Goal: Information Seeking & Learning: Check status

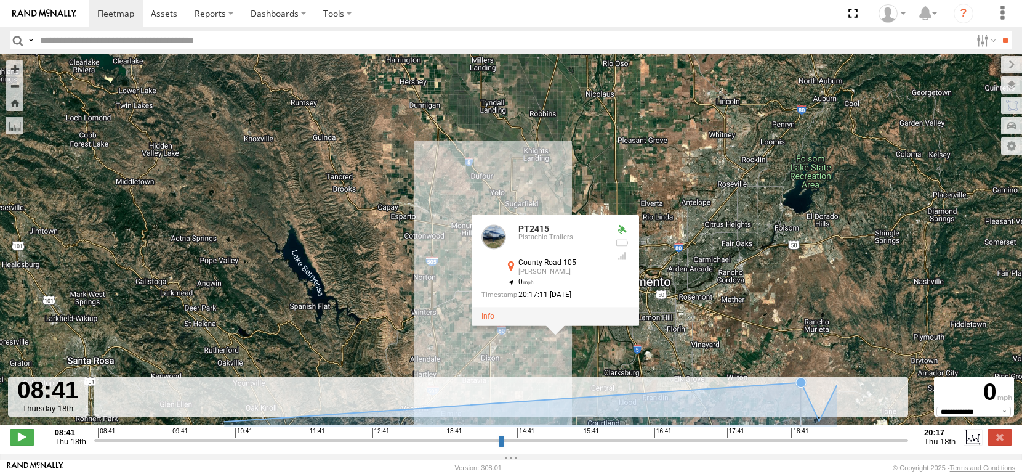
select select "**********"
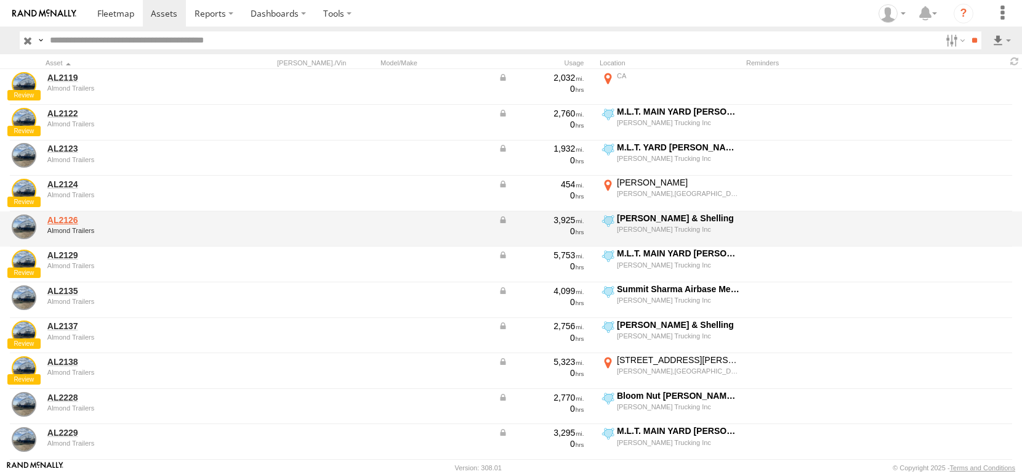
click at [67, 222] on link "AL2126" at bounding box center [131, 219] width 169 height 11
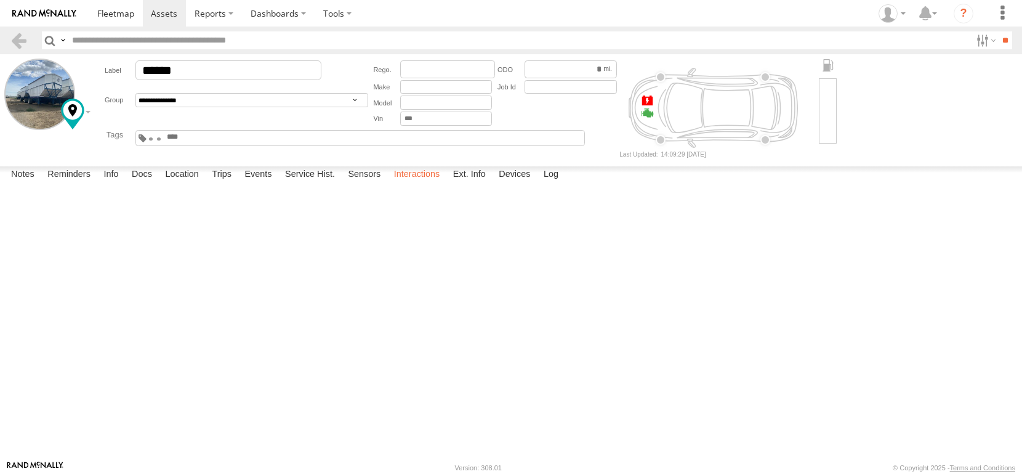
click at [447, 184] on label "Interactions" at bounding box center [417, 174] width 59 height 17
click at [278, 184] on label "Events" at bounding box center [257, 174] width 39 height 17
click at [238, 184] on label "Trips" at bounding box center [222, 174] width 32 height 17
click at [387, 184] on label "Sensors" at bounding box center [364, 174] width 45 height 17
click at [341, 184] on label "Service Hist." at bounding box center [310, 174] width 62 height 17
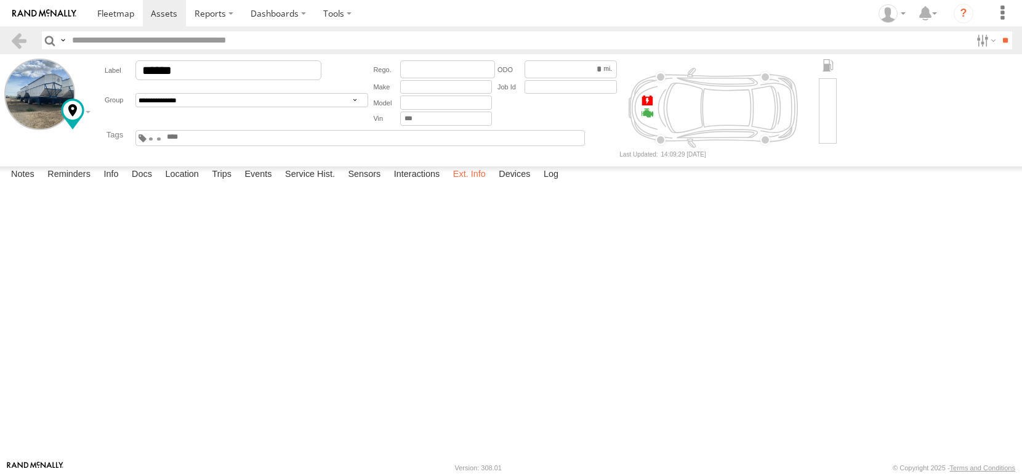
click at [492, 184] on label "Ext. Info" at bounding box center [469, 174] width 45 height 17
click at [536, 184] on label "Devices" at bounding box center [515, 174] width 44 height 17
click at [565, 184] on label "Log" at bounding box center [551, 174] width 27 height 17
click at [158, 184] on label "Docs" at bounding box center [142, 174] width 33 height 17
click at [205, 184] on label "Location" at bounding box center [182, 174] width 46 height 17
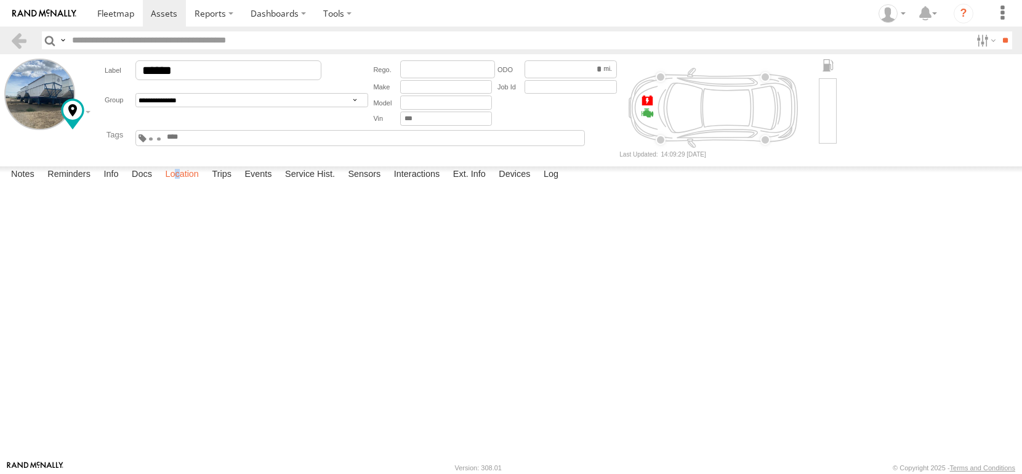
click at [205, 184] on label "Location" at bounding box center [182, 174] width 46 height 17
click at [0, 0] on div "AL2126" at bounding box center [0, 0] width 0 height 0
click at [0, 0] on link at bounding box center [0, 0] width 0 height 0
